Goal: Complete application form

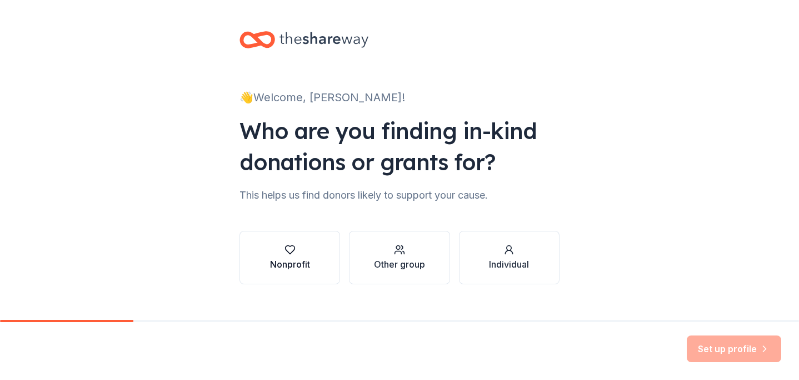
click at [306, 245] on div "button" at bounding box center [290, 249] width 40 height 11
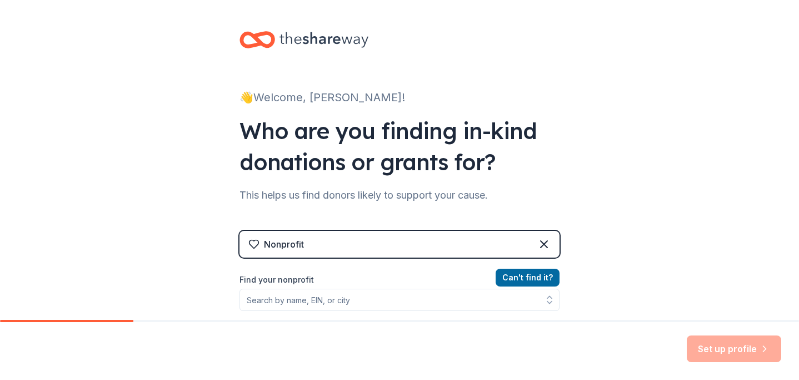
scroll to position [42, 0]
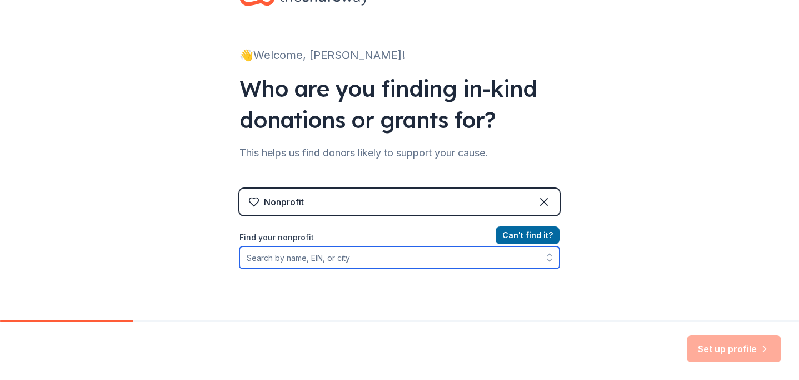
click at [314, 258] on input "Find your nonprofit" at bounding box center [400, 257] width 320 height 22
type input "Set her free"
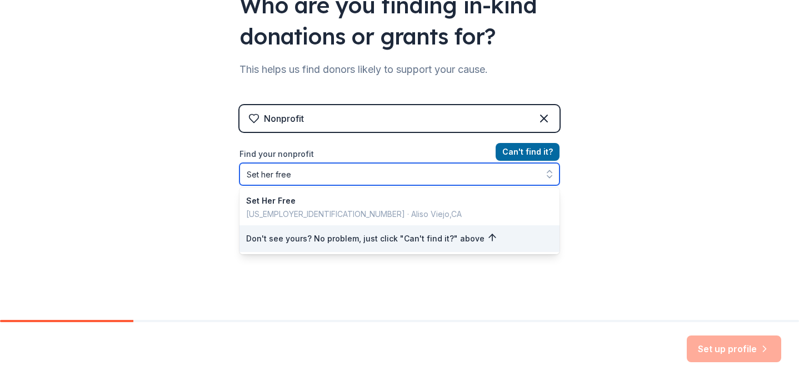
scroll to position [127, 0]
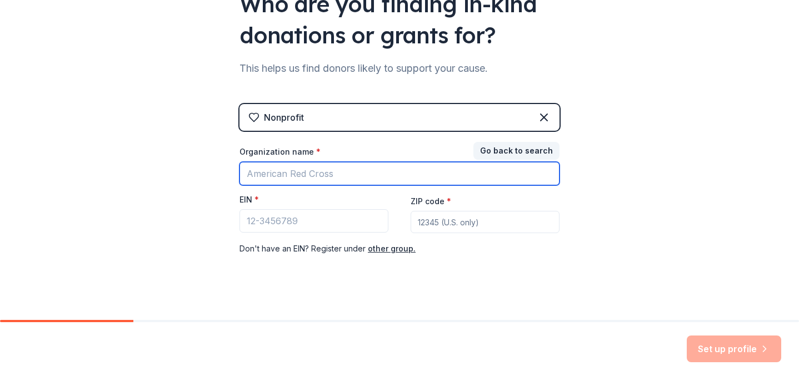
click at [336, 176] on input "Organization name *" at bounding box center [400, 173] width 320 height 23
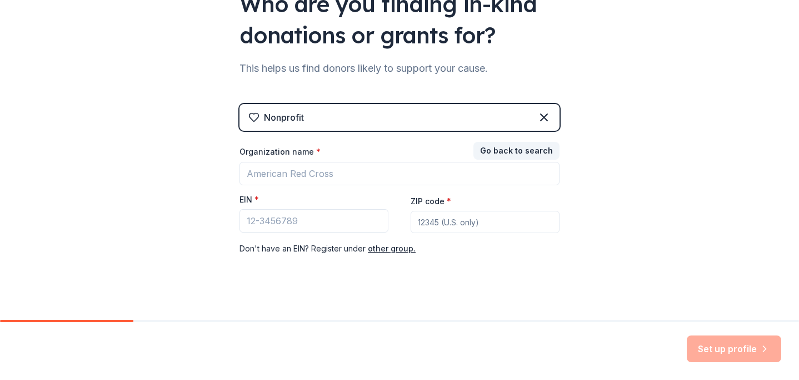
click at [219, 180] on div "👋 Welcome, [PERSON_NAME]! Who are you finding in-kind donations or grants for? …" at bounding box center [399, 101] width 799 height 457
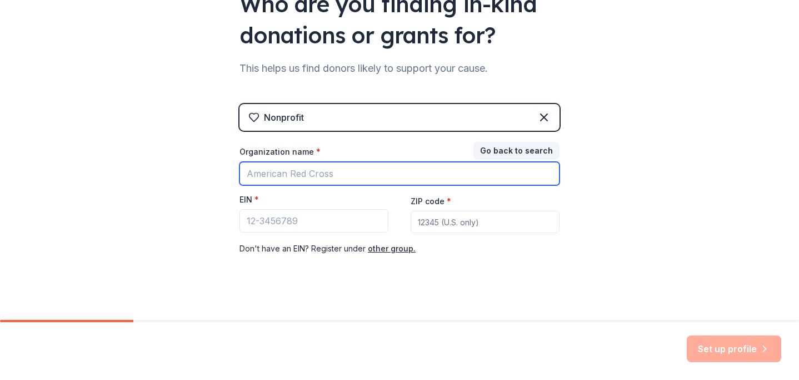
click at [331, 172] on input "Organization name *" at bounding box center [400, 173] width 320 height 23
click at [301, 177] on input "Organization name *" at bounding box center [400, 173] width 320 height 23
paste input "Set Her Free Organisation"
click at [337, 174] on input "Set Her Free Organisation" at bounding box center [400, 173] width 320 height 23
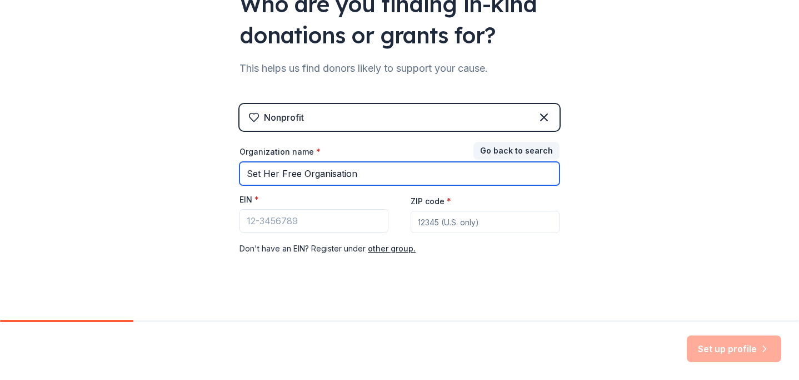
click at [376, 176] on input "Set Her Free Organisation" at bounding box center [400, 173] width 320 height 23
type input "Set Her Free Organisation"
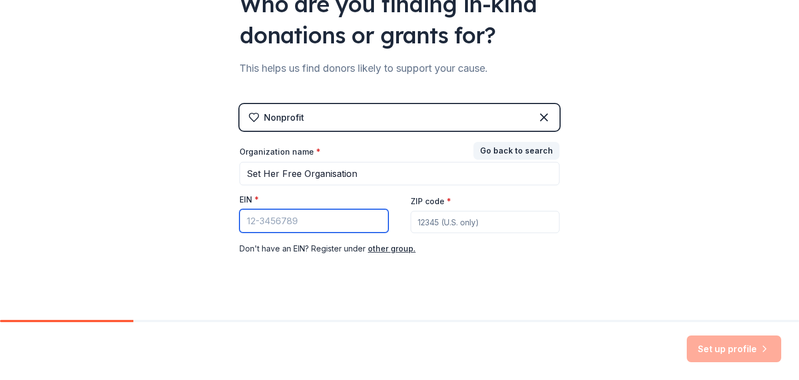
click at [348, 216] on input "EIN *" at bounding box center [314, 220] width 149 height 23
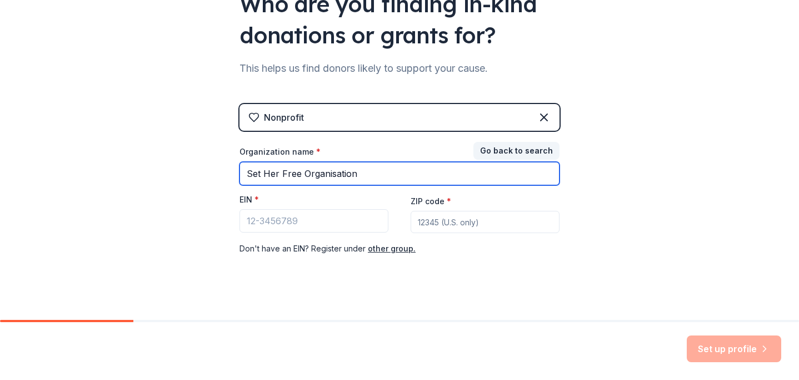
click at [359, 180] on input "Set Her Free Organisation" at bounding box center [400, 173] width 320 height 23
click at [357, 180] on input "Set Her Free Organisation" at bounding box center [400, 173] width 320 height 23
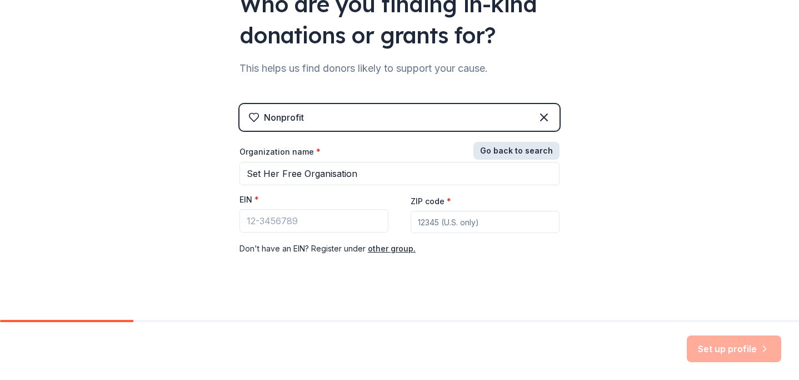
click at [516, 152] on button "Go back to search" at bounding box center [516, 151] width 86 height 18
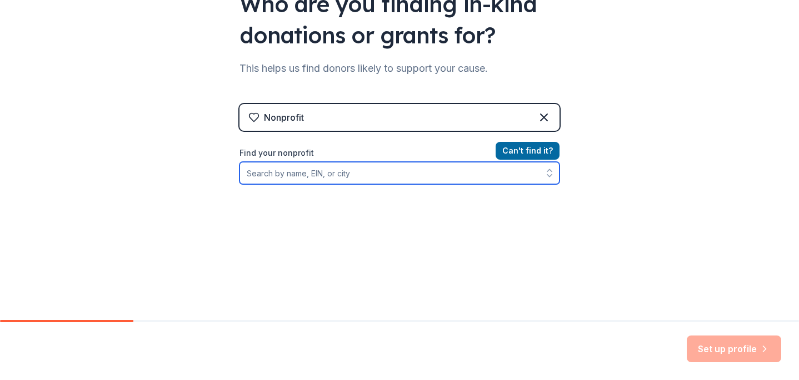
click at [388, 171] on input "Find your nonprofit" at bounding box center [400, 173] width 320 height 22
paste input "Set Her Free Organisation"
type input "Set Her Free"
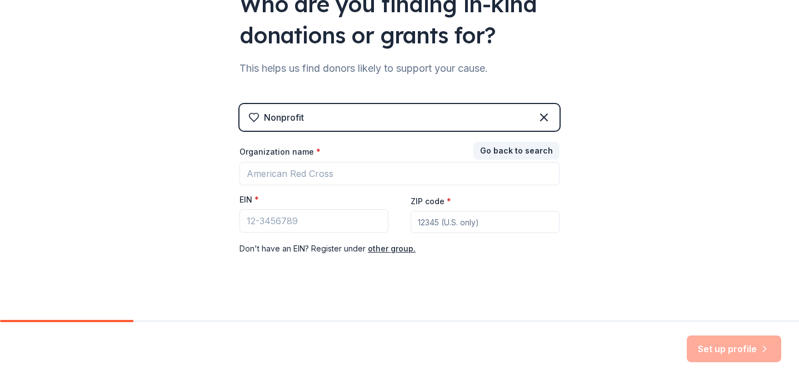
click at [341, 186] on div "Organization name * EIN * ZIP code * Don ' t have an EIN? Register under other …" at bounding box center [400, 200] width 320 height 109
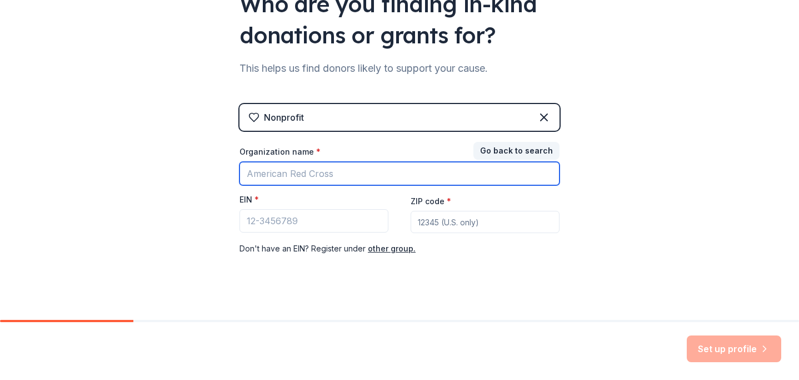
click at [321, 176] on input "Organization name *" at bounding box center [400, 173] width 320 height 23
click at [333, 169] on input "Set Her Free Organisation" at bounding box center [400, 173] width 320 height 23
type input "Set Her Free Organization"
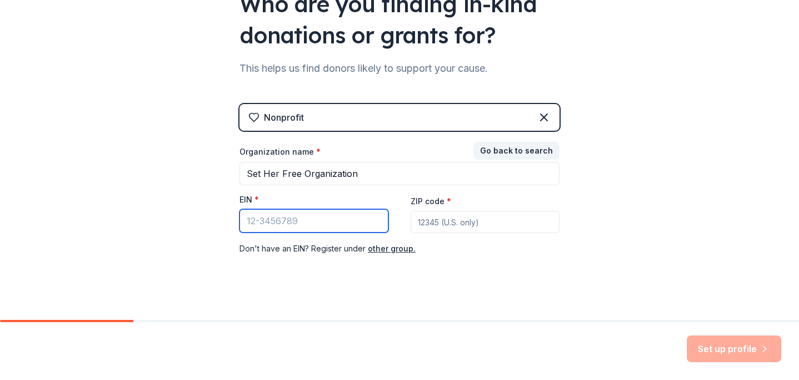
click at [346, 224] on input "EIN *" at bounding box center [314, 220] width 149 height 23
click at [182, 216] on div "👋 Welcome, [PERSON_NAME]! Who are you finding in-kind donations or grants for? …" at bounding box center [399, 101] width 799 height 457
